Goal: Find specific page/section: Find specific page/section

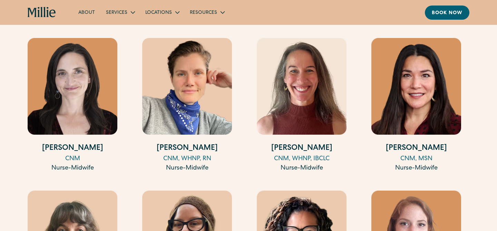
scroll to position [855, 0]
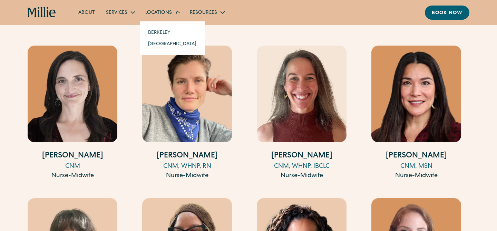
click at [170, 9] on div "Locations" at bounding box center [162, 12] width 45 height 11
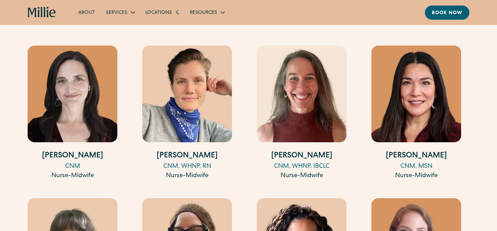
click at [164, 9] on div "Locations" at bounding box center [162, 12] width 45 height 11
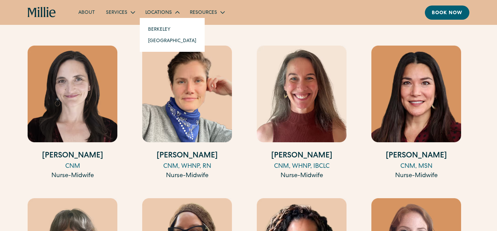
click at [163, 31] on link "Berkeley" at bounding box center [172, 28] width 59 height 11
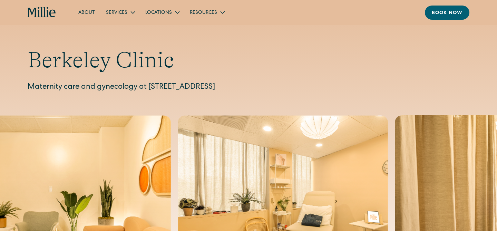
drag, startPoint x: 338, startPoint y: 87, endPoint x: 61, endPoint y: 87, distance: 276.9
click at [61, 87] on p "Maternity care and gynecology at [STREET_ADDRESS]" at bounding box center [249, 87] width 442 height 11
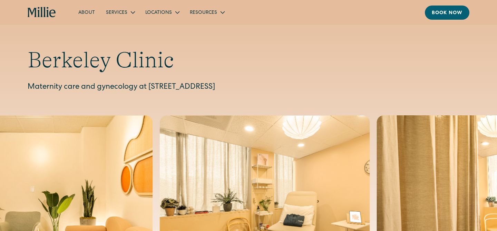
click at [159, 90] on p "Maternity care and gynecology at [STREET_ADDRESS]" at bounding box center [249, 87] width 442 height 11
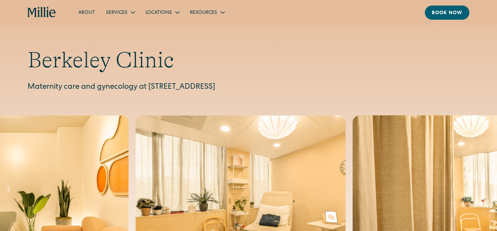
drag, startPoint x: 148, startPoint y: 87, endPoint x: 338, endPoint y: 84, distance: 190.0
click at [339, 84] on p "Maternity care and gynecology at [STREET_ADDRESS]" at bounding box center [249, 87] width 442 height 11
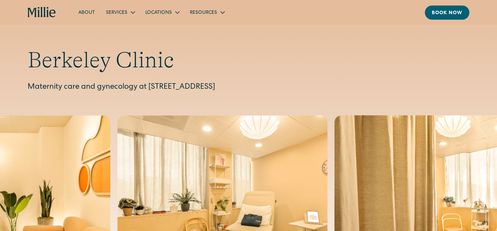
copy p "2999 Regent Street, Suite 524, Berkeley, CA 94705"
